Goal: Information Seeking & Learning: Understand process/instructions

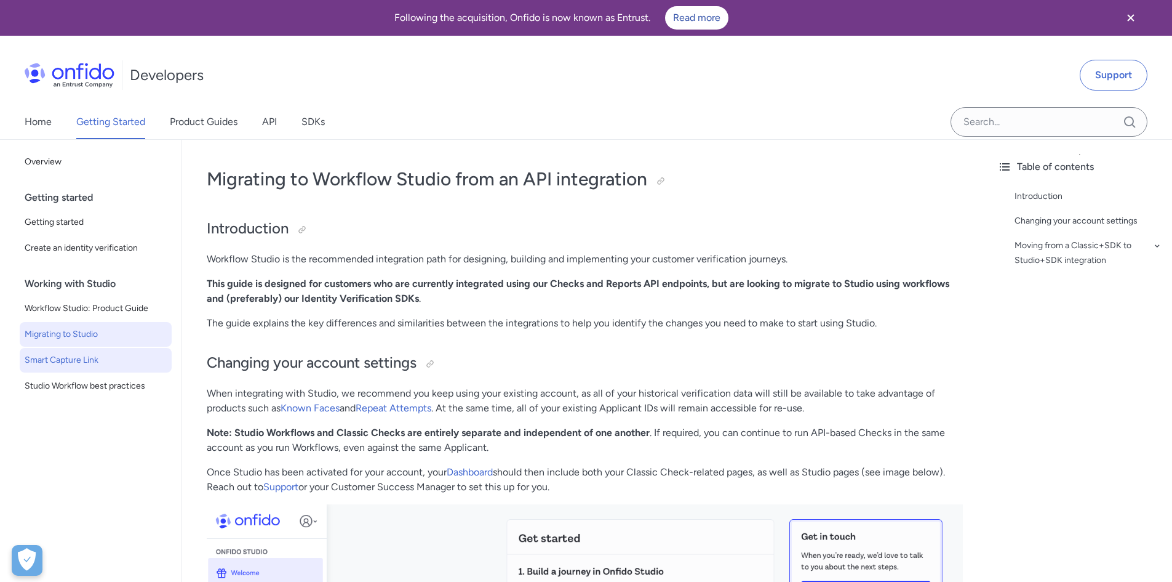
click at [84, 352] on link "Smart Capture Link" at bounding box center [96, 360] width 152 height 25
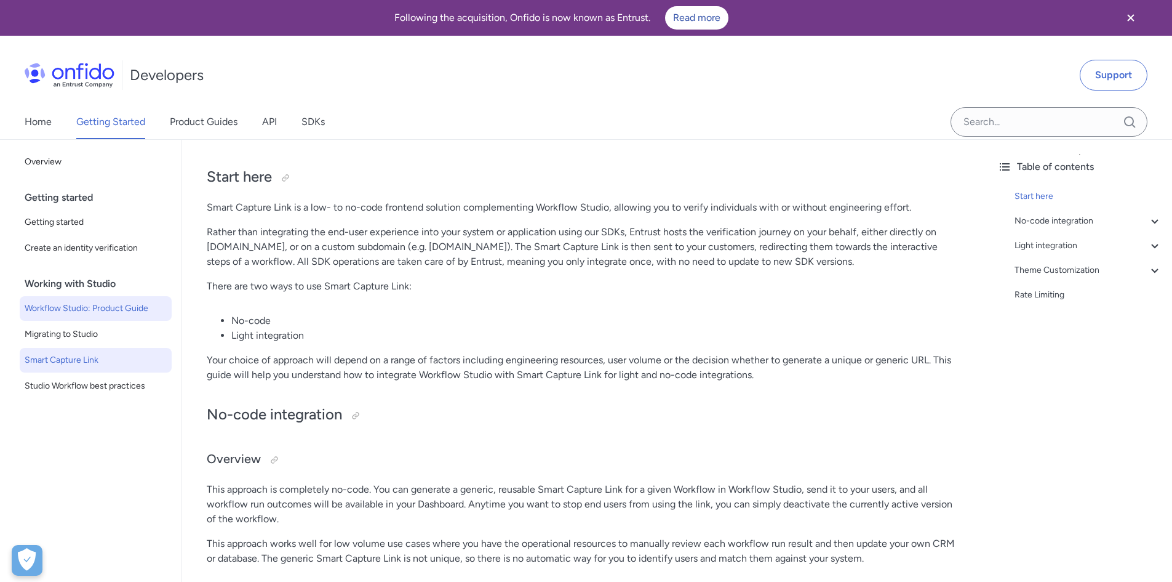
click at [93, 316] on link "Workflow Studio: Product Guide" at bounding box center [96, 308] width 152 height 25
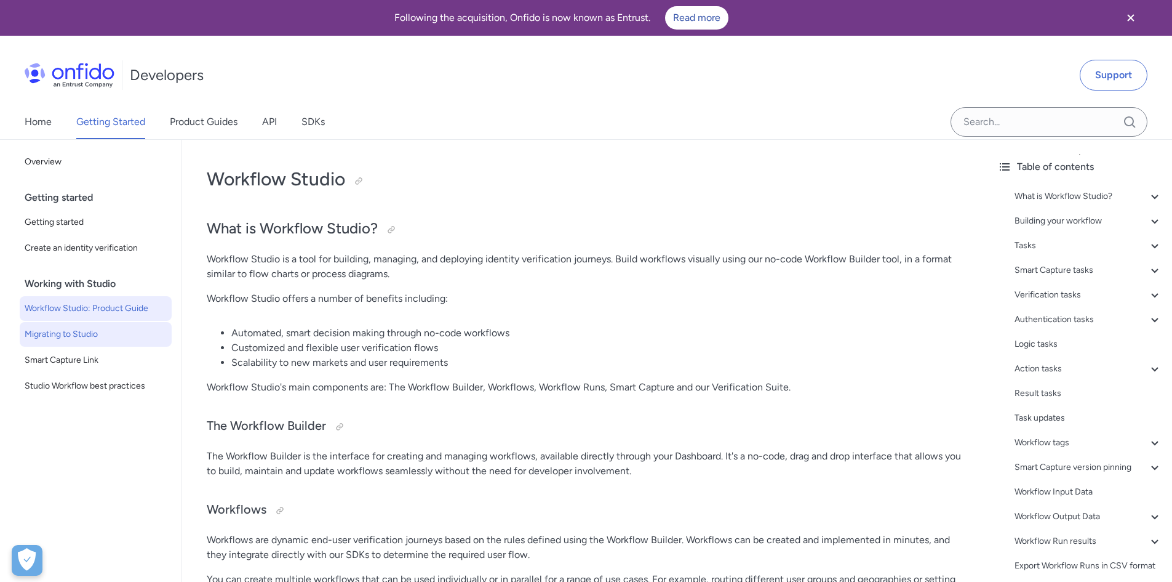
click at [95, 333] on span "Migrating to Studio" at bounding box center [96, 334] width 142 height 15
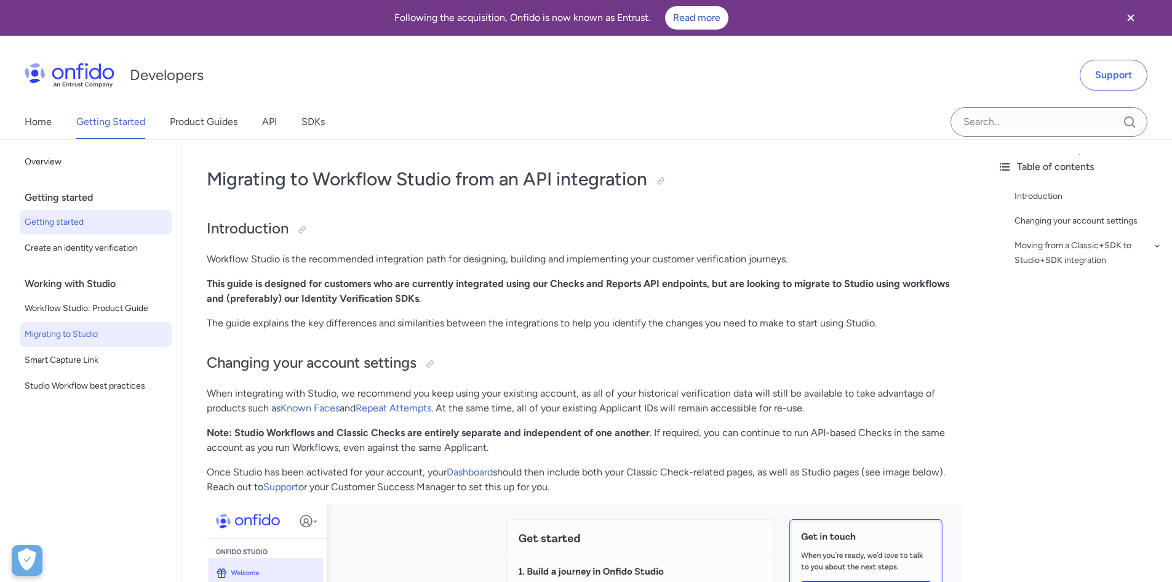
click at [78, 213] on link "Getting started" at bounding box center [96, 222] width 152 height 25
